Goal: Task Accomplishment & Management: Use online tool/utility

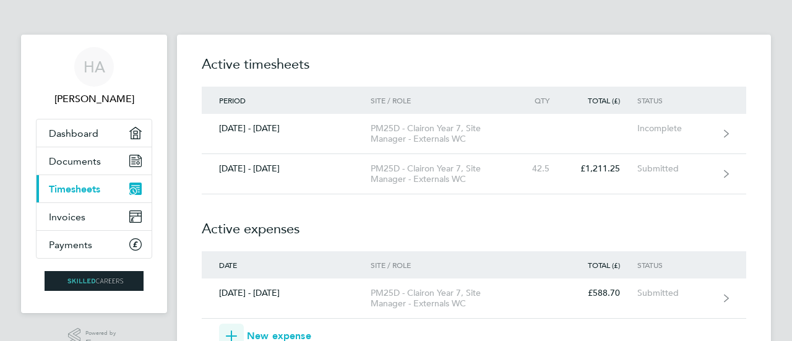
scroll to position [17, 0]
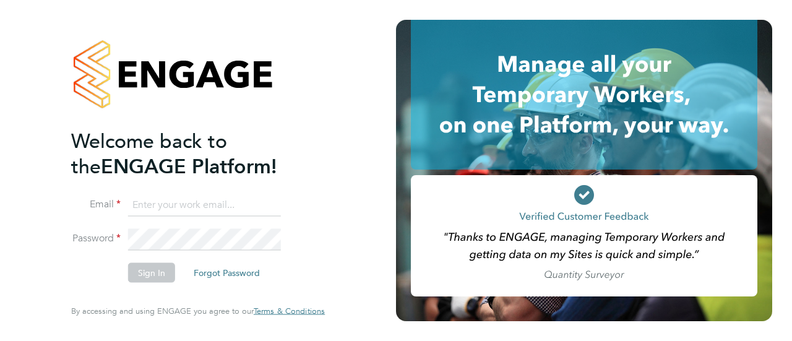
type input "hrn2286@gmail.com"
click at [317, 267] on div "Welcome back to the ENGAGE Platform! Email hrn2286@gmail.com Password Sign In F…" at bounding box center [198, 168] width 254 height 296
click at [150, 267] on button "Sign In" at bounding box center [151, 273] width 47 height 20
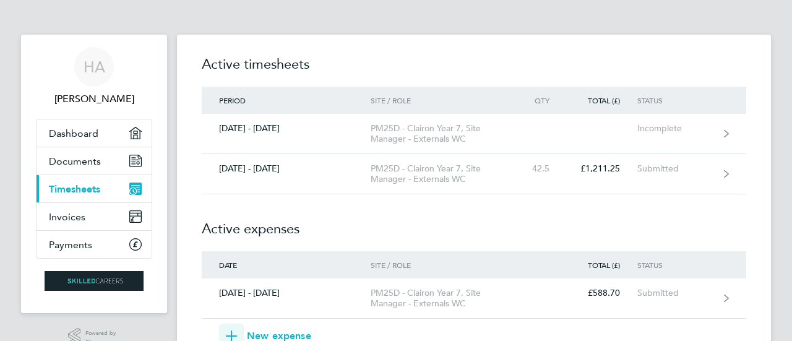
click at [79, 185] on span "Timesheets" at bounding box center [74, 189] width 51 height 12
click at [83, 193] on span "Timesheets" at bounding box center [74, 189] width 51 height 12
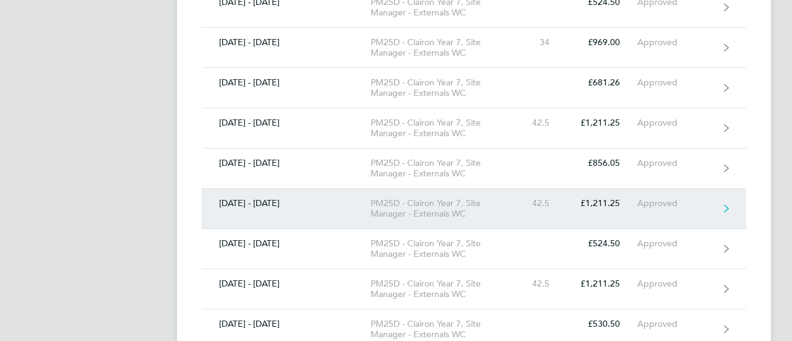
scroll to position [658, 0]
